Goal: Navigation & Orientation: Find specific page/section

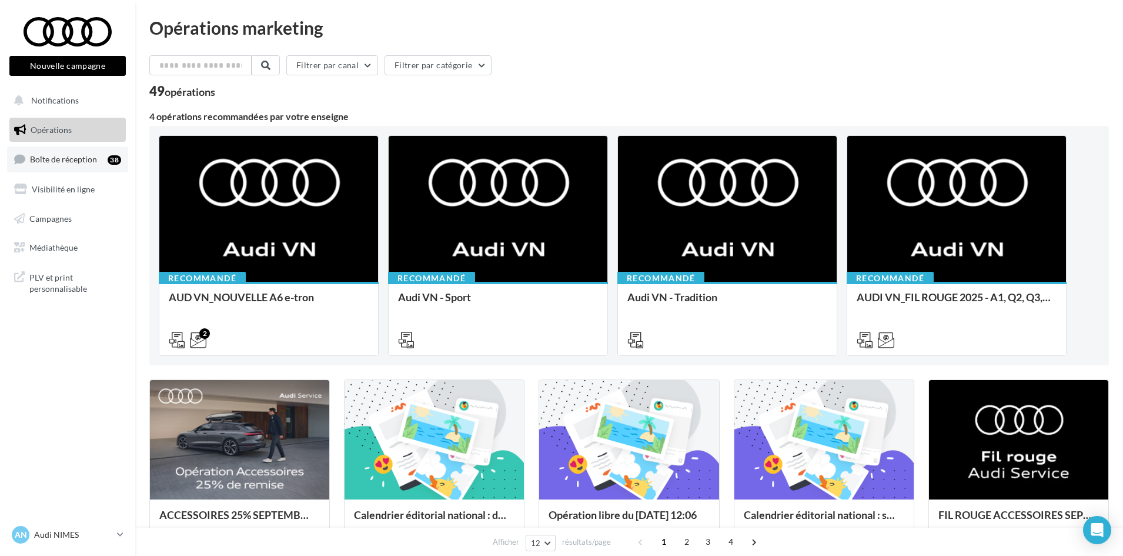
click at [52, 160] on span "Boîte de réception" at bounding box center [63, 159] width 67 height 10
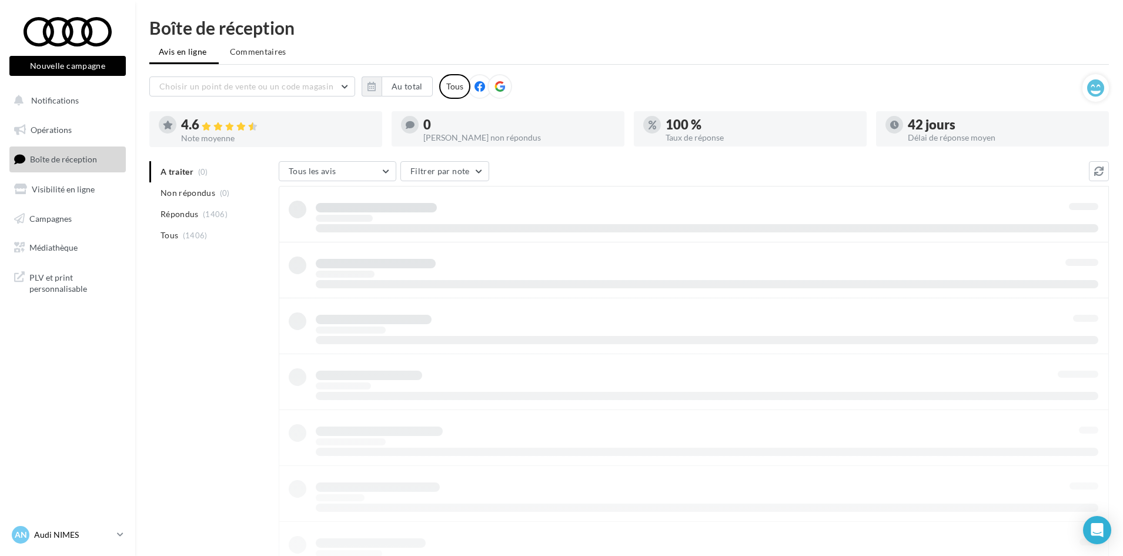
click at [78, 533] on p "Audi NIMES" at bounding box center [73, 535] width 78 height 12
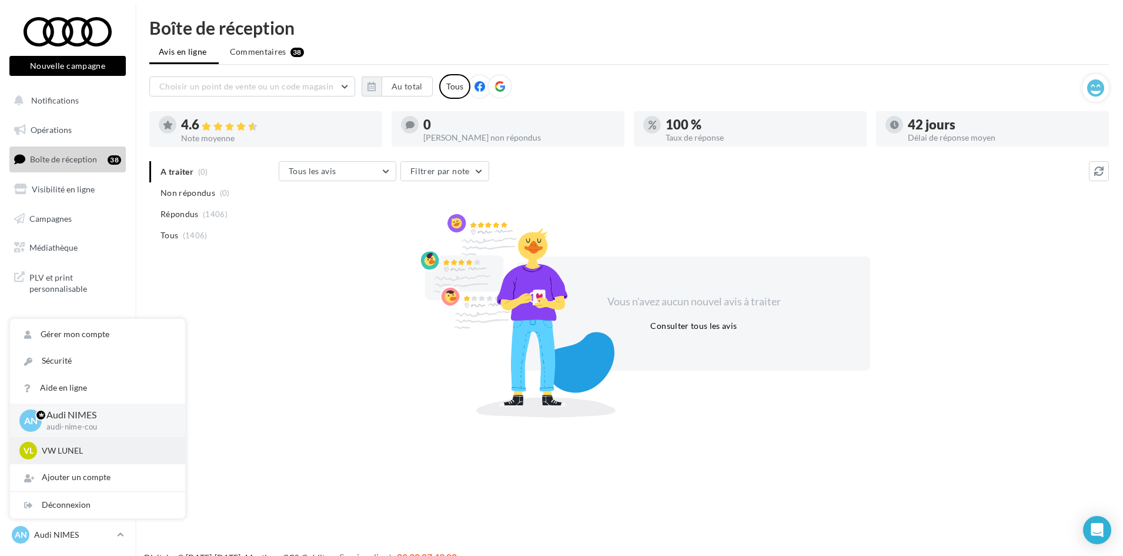
click at [76, 460] on div "VL VW LUNEL vw-lun-eli" at bounding box center [97, 450] width 175 height 27
click at [67, 454] on p "VW LUNEL" at bounding box center [106, 451] width 129 height 12
click at [65, 450] on p "VW LUNEL" at bounding box center [106, 451] width 129 height 12
